Goal: Find specific page/section: Find specific page/section

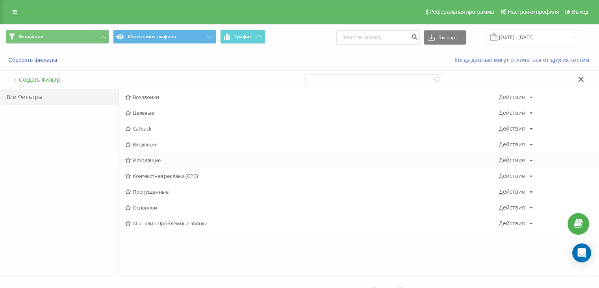
click at [154, 161] on span "Исходящие" at bounding box center [312, 160] width 374 height 6
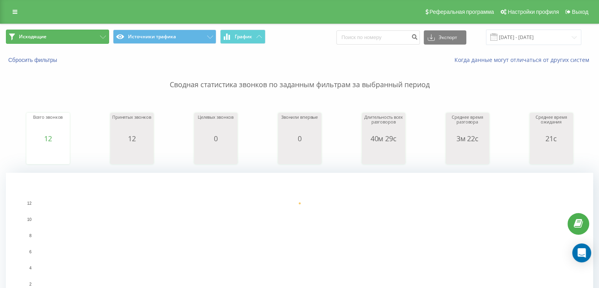
click at [79, 34] on button "Исходящие" at bounding box center [57, 37] width 103 height 14
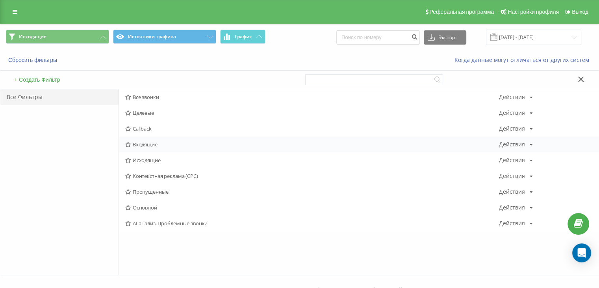
click at [149, 140] on div "Входящие Действия Редактировать Копировать Удалить По умолчанию Поделиться" at bounding box center [359, 144] width 480 height 16
click at [149, 141] on span "Входящие" at bounding box center [312, 144] width 374 height 6
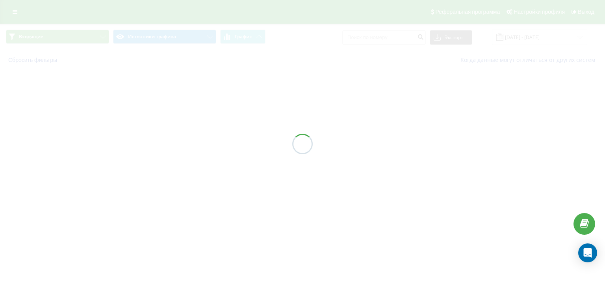
click at [137, 146] on div at bounding box center [302, 144] width 605 height 288
